Goal: Information Seeking & Learning: Learn about a topic

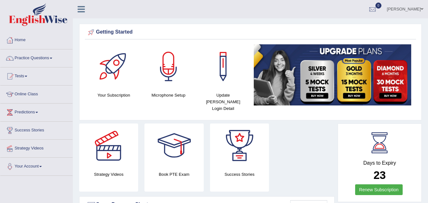
click at [27, 95] on link "Online Class" at bounding box center [36, 93] width 72 height 16
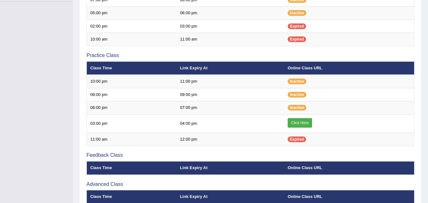
scroll to position [174, 0]
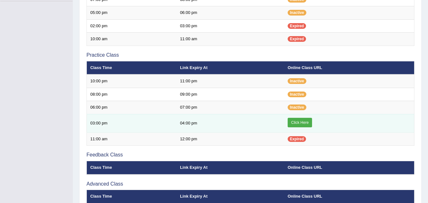
click at [307, 123] on link "Click Here" at bounding box center [299, 122] width 24 height 9
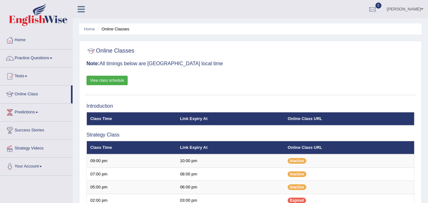
click at [53, 57] on link "Practice Questions" at bounding box center [36, 57] width 72 height 16
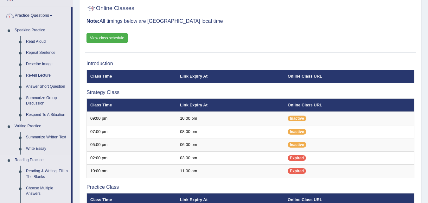
scroll to position [27, 0]
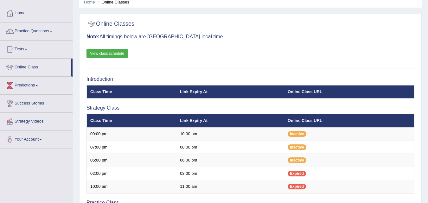
click at [43, 31] on link "Practice Questions" at bounding box center [36, 30] width 72 height 16
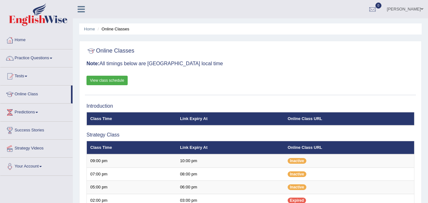
click at [52, 58] on span at bounding box center [51, 58] width 3 height 1
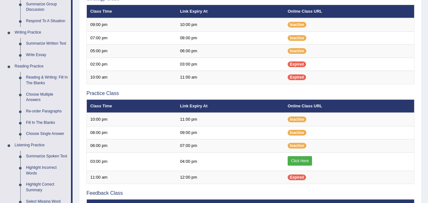
scroll to position [137, 0]
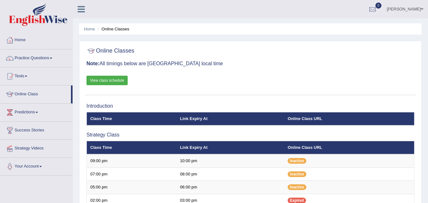
click at [52, 58] on span at bounding box center [51, 58] width 3 height 1
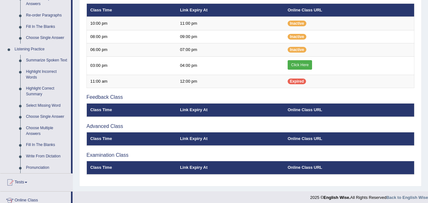
scroll to position [230, 0]
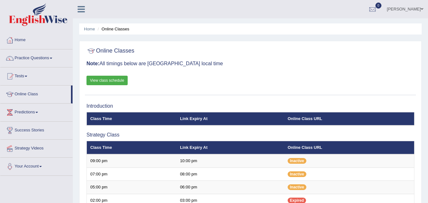
click at [44, 62] on link "Practice Questions" at bounding box center [36, 57] width 72 height 16
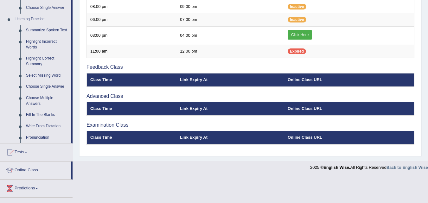
scroll to position [240, 0]
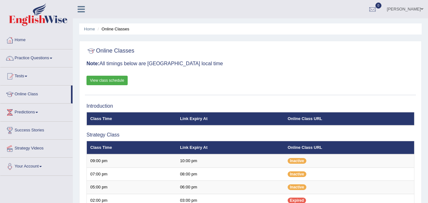
click at [43, 57] on link "Practice Questions" at bounding box center [36, 57] width 72 height 16
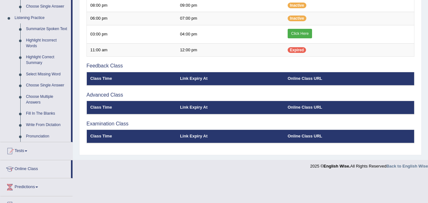
scroll to position [264, 0]
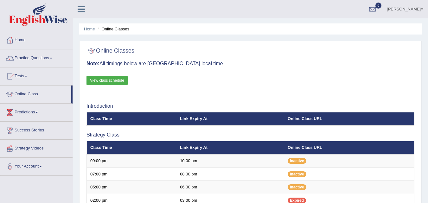
click at [37, 58] on link "Practice Questions" at bounding box center [36, 57] width 72 height 16
